Goal: Task Accomplishment & Management: Use online tool/utility

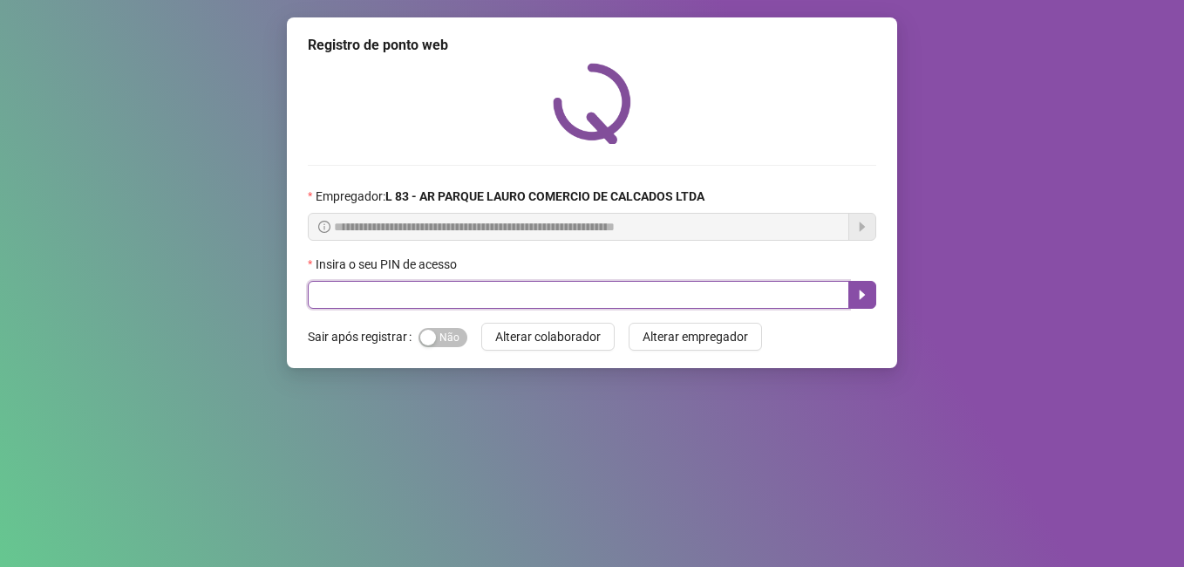
click at [363, 290] on input "text" at bounding box center [578, 295] width 541 height 28
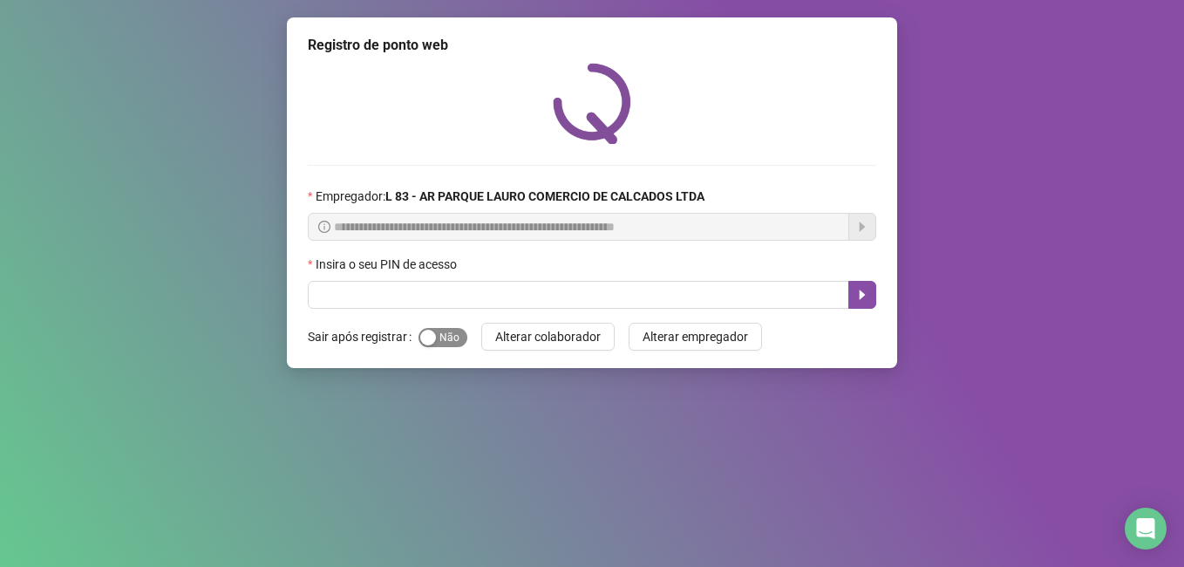
click at [445, 341] on span "Sim Não" at bounding box center [442, 337] width 49 height 19
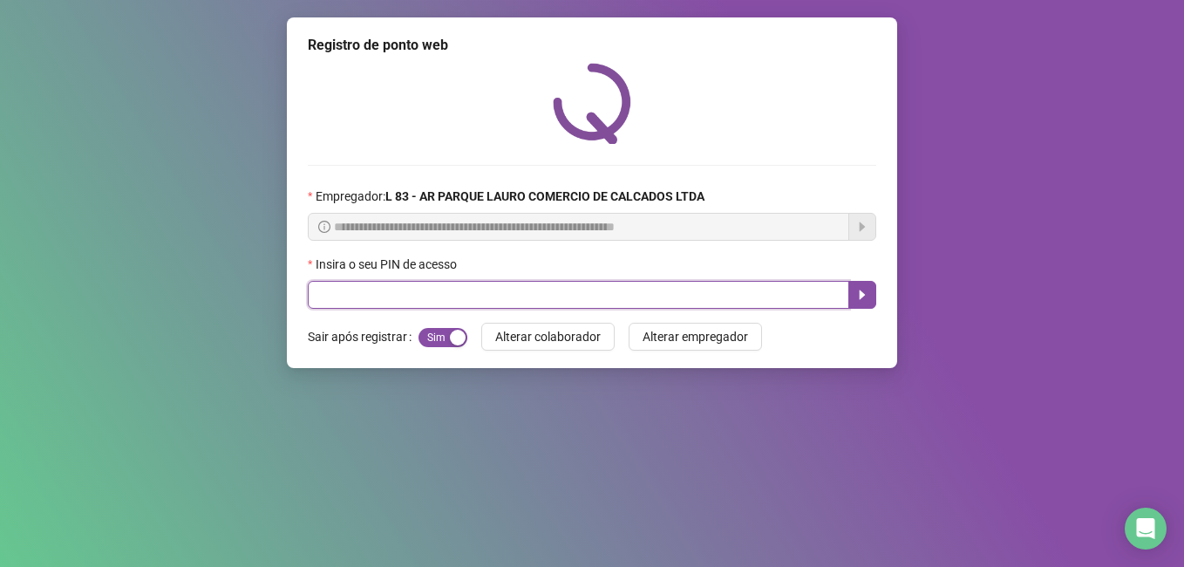
click at [427, 295] on input "text" at bounding box center [578, 295] width 541 height 28
type input "*****"
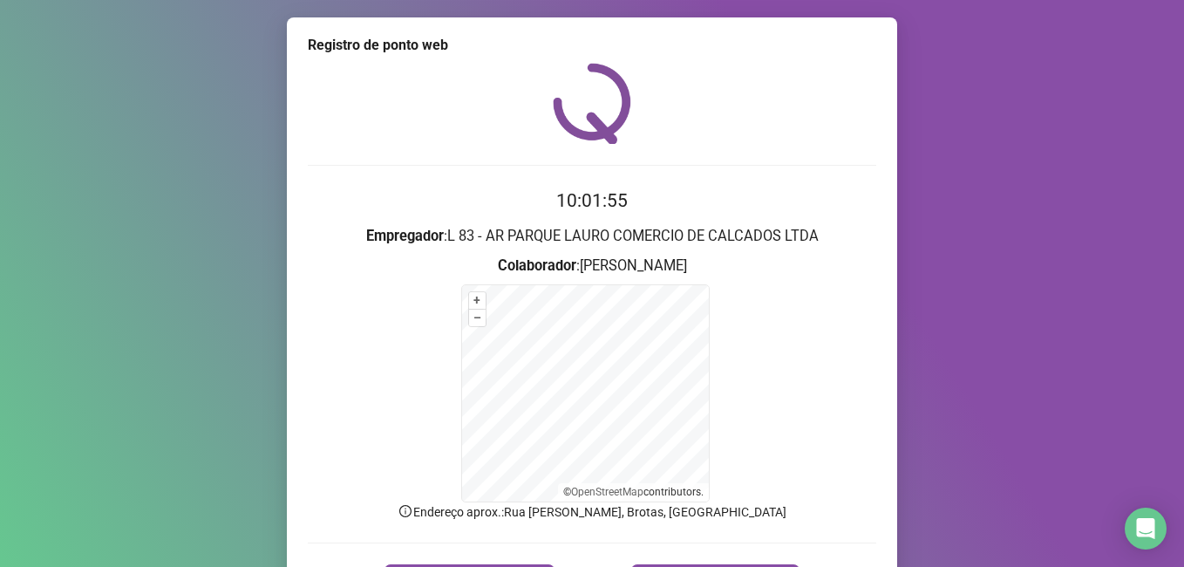
scroll to position [109, 0]
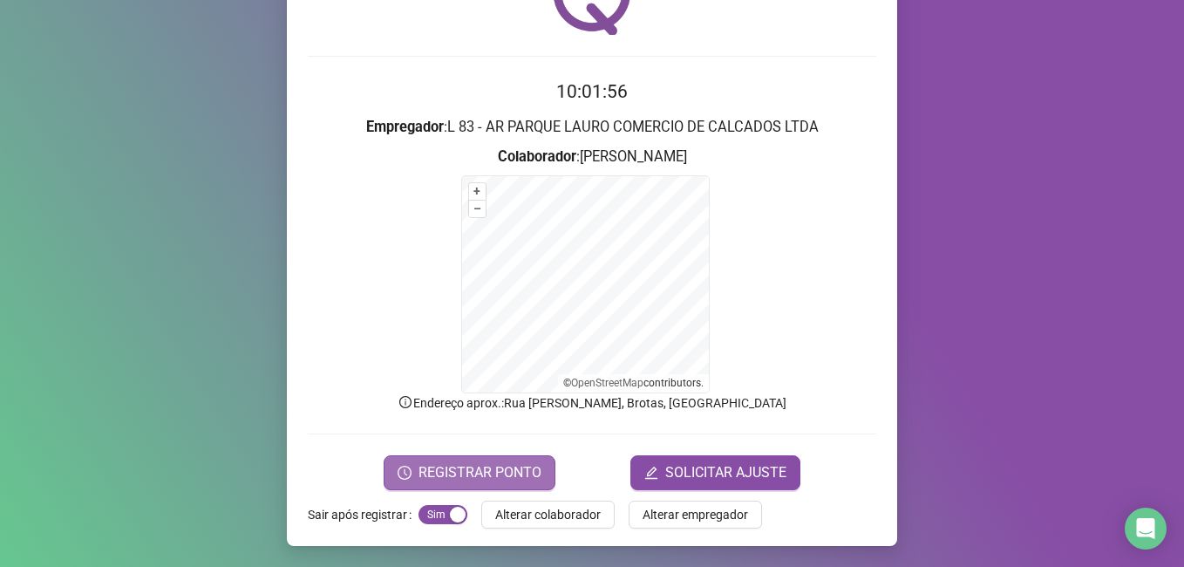
click at [482, 465] on span "REGISTRAR PONTO" at bounding box center [479, 472] width 123 height 21
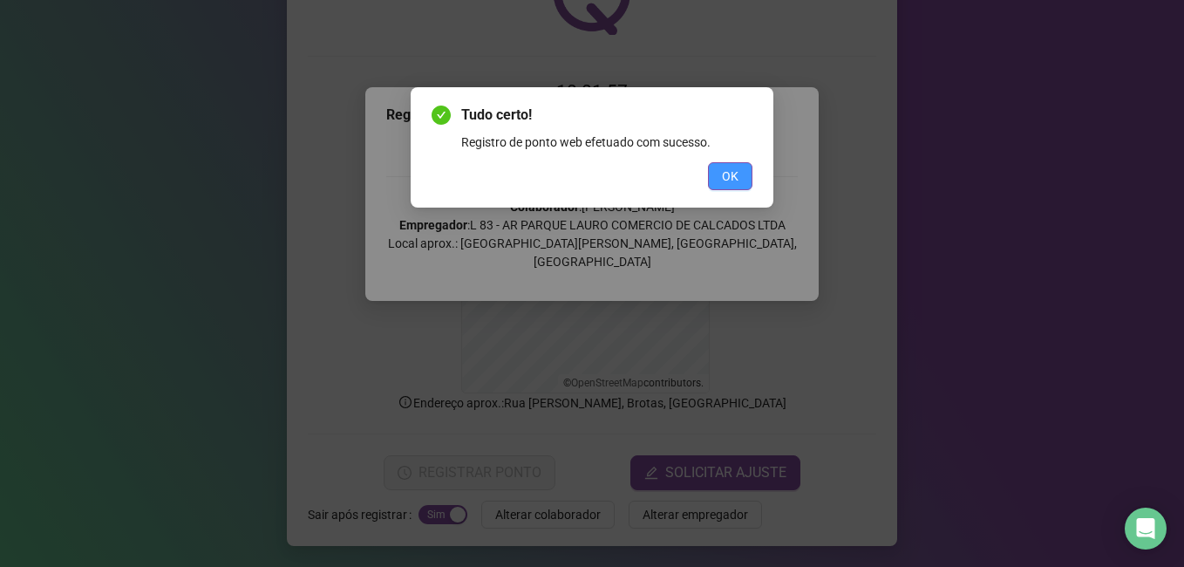
click at [733, 170] on span "OK" at bounding box center [730, 175] width 17 height 19
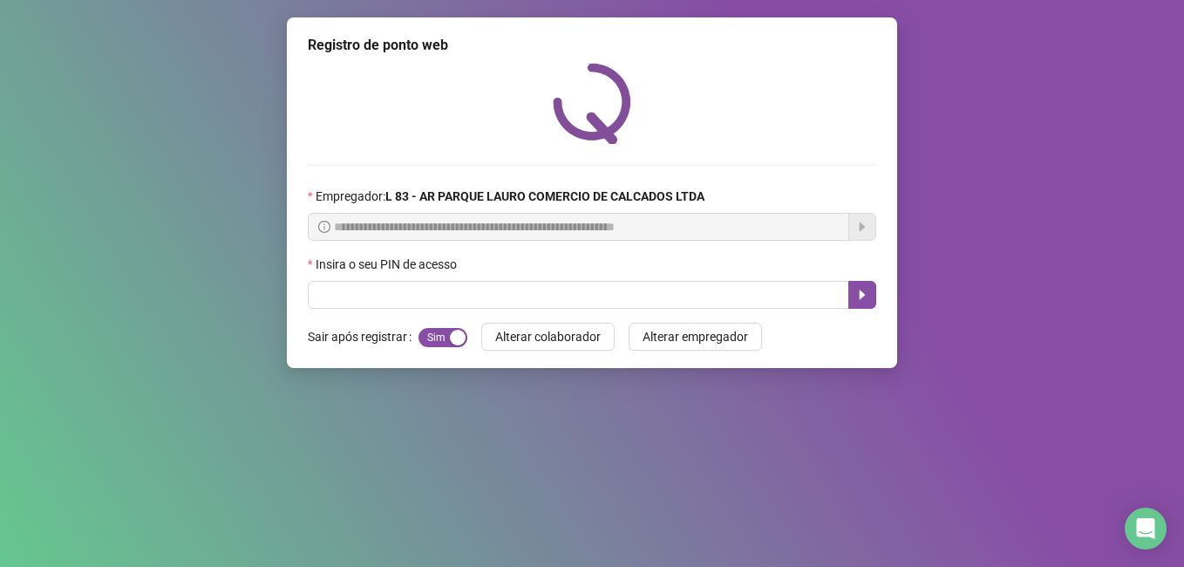
scroll to position [0, 0]
click at [492, 290] on input "text" at bounding box center [578, 295] width 541 height 28
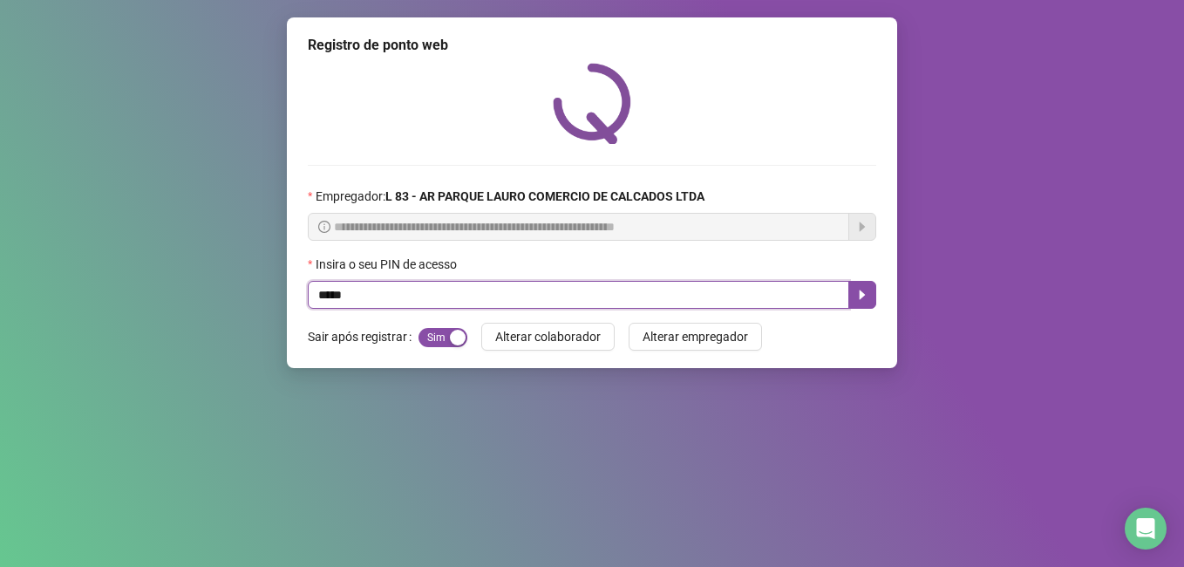
type input "*****"
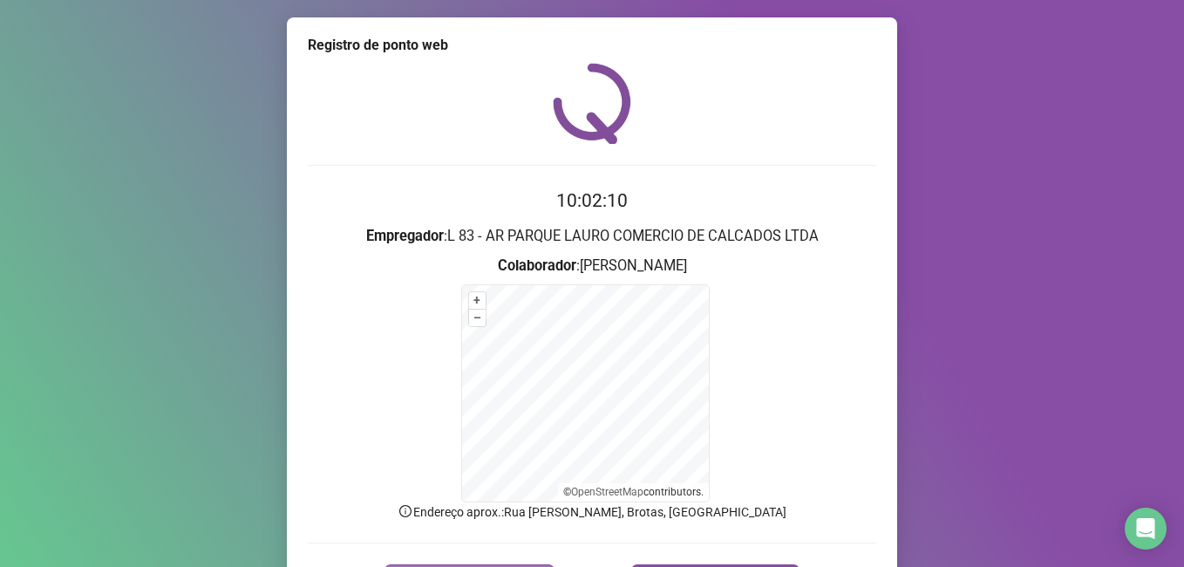
scroll to position [109, 0]
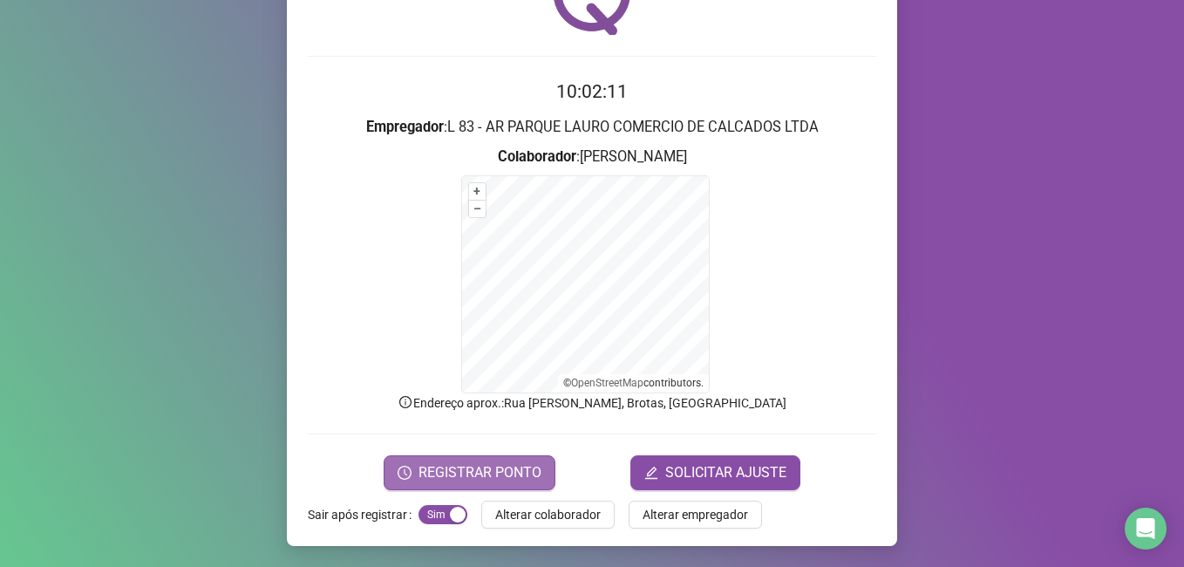
click at [510, 476] on span "REGISTRAR PONTO" at bounding box center [479, 472] width 123 height 21
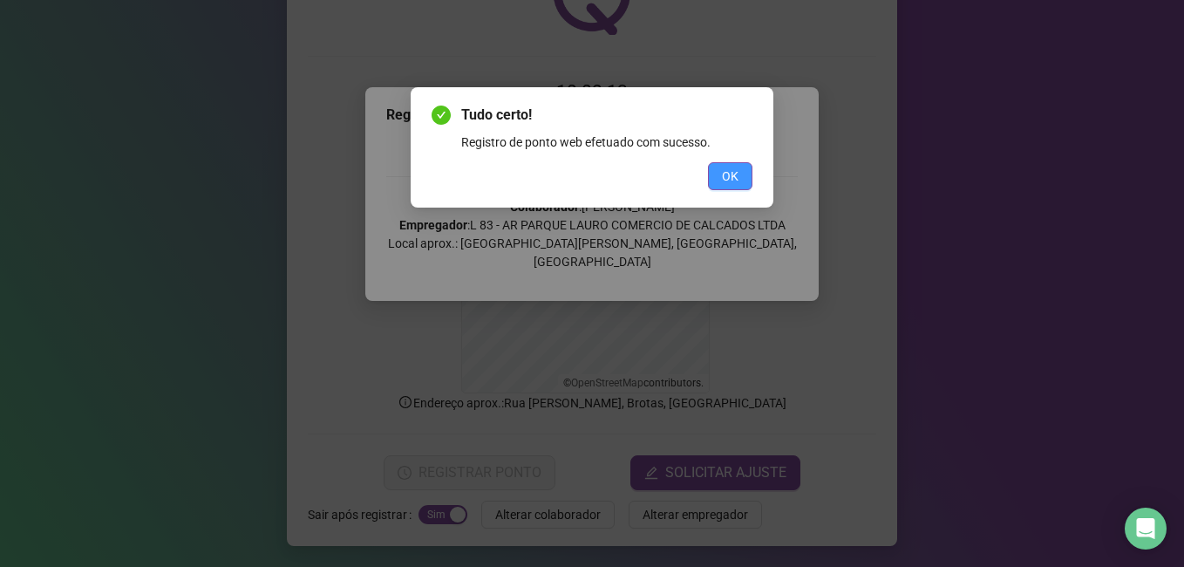
click at [734, 175] on span "OK" at bounding box center [730, 175] width 17 height 19
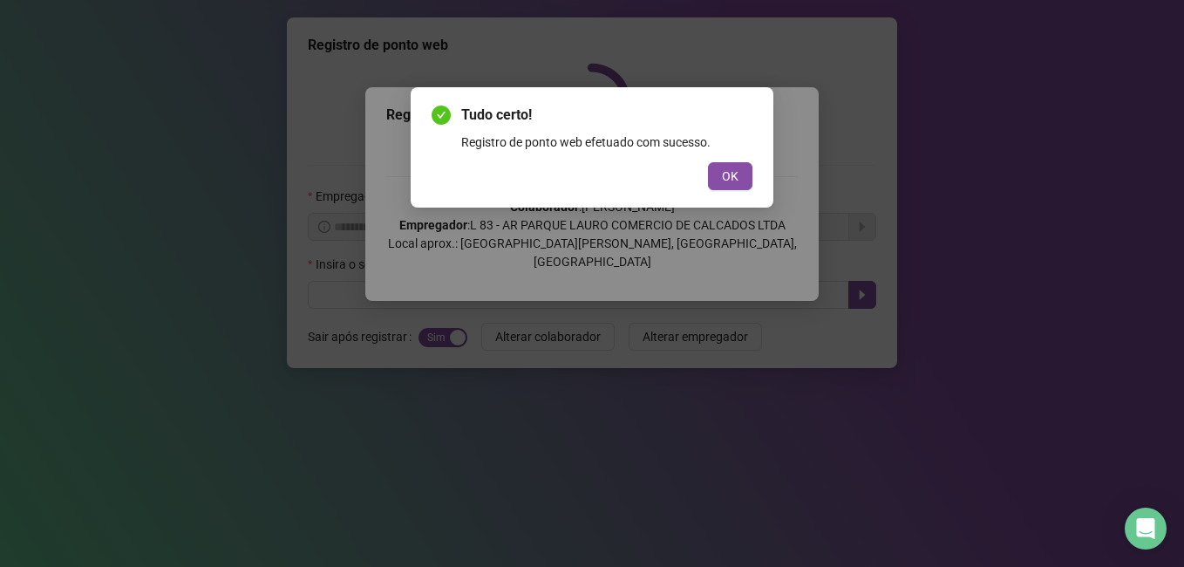
scroll to position [0, 0]
